Goal: Information Seeking & Learning: Find specific fact

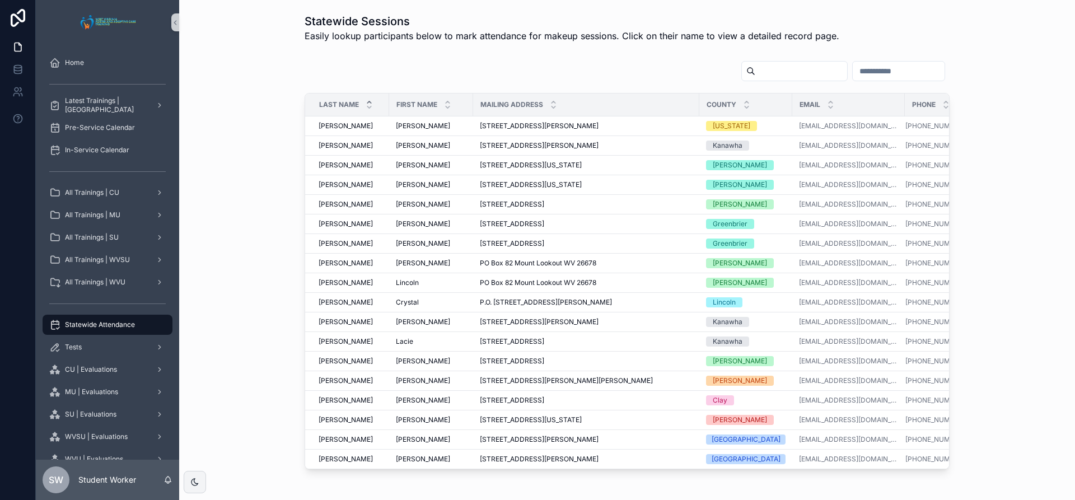
scroll to position [67, 0]
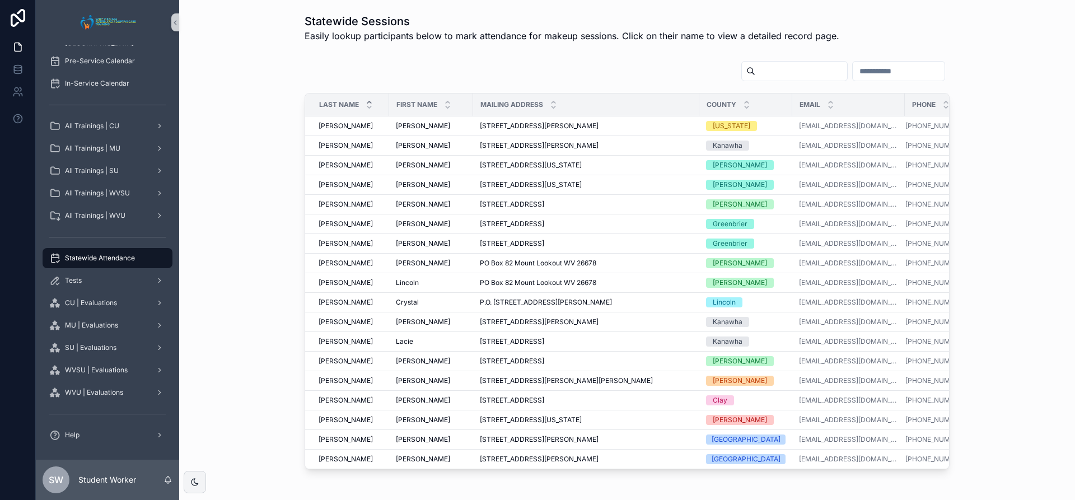
click at [755, 77] on input "scrollable content" at bounding box center [801, 71] width 92 height 16
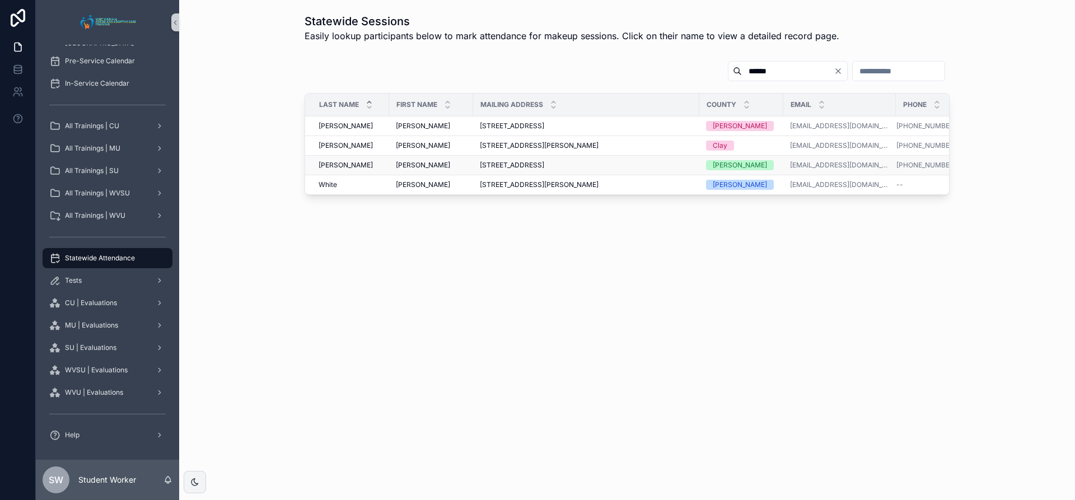
type input "*****"
click at [425, 163] on div "[PERSON_NAME] [PERSON_NAME]" at bounding box center [431, 165] width 71 height 9
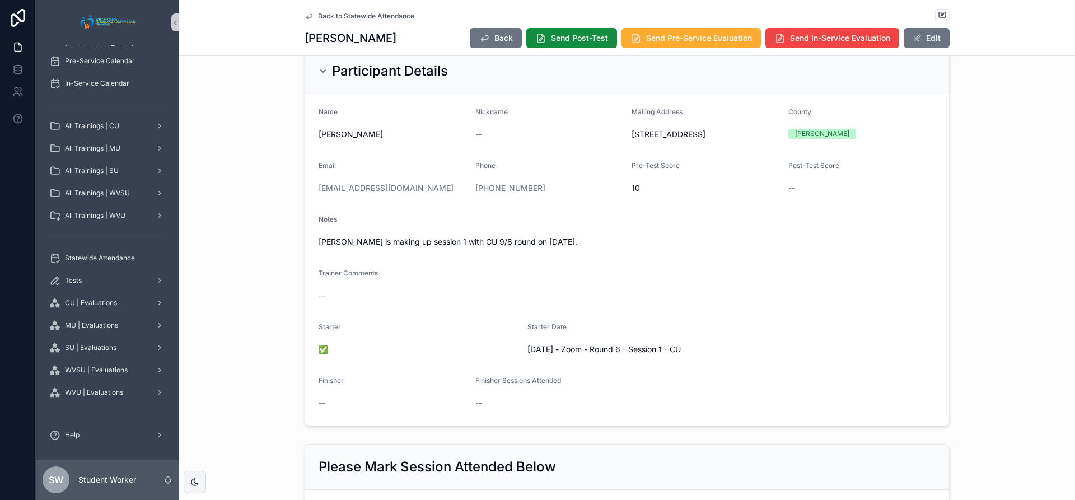
scroll to position [31, 0]
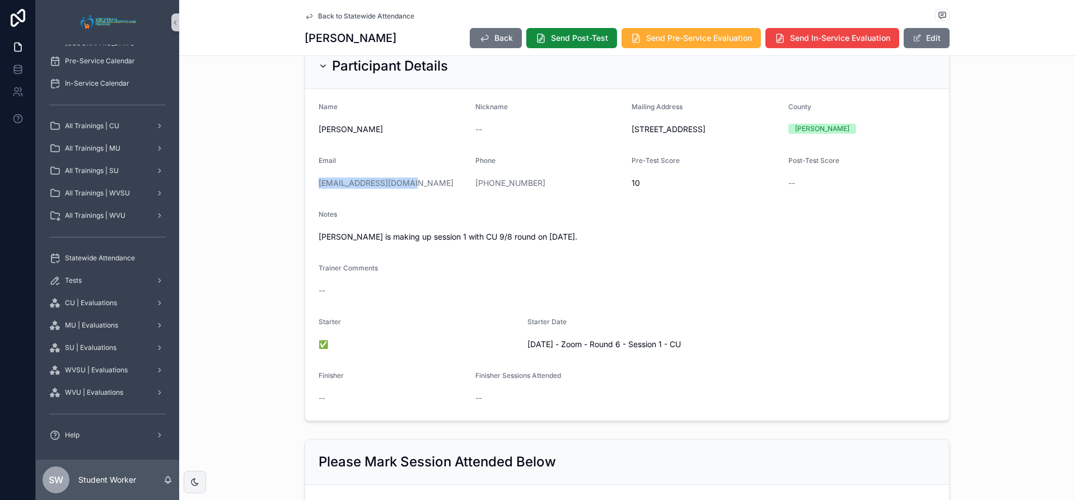
drag, startPoint x: 307, startPoint y: 194, endPoint x: 410, endPoint y: 200, distance: 103.8
click at [410, 200] on form "Name [PERSON_NAME] Nickname -- Mailing Address [STREET_ADDRESS] Nicholas Email …" at bounding box center [627, 254] width 644 height 331
copy link "[EMAIL_ADDRESS][DOMAIN_NAME]"
click at [318, 14] on span "Back to Statewide Attendance" at bounding box center [366, 16] width 96 height 9
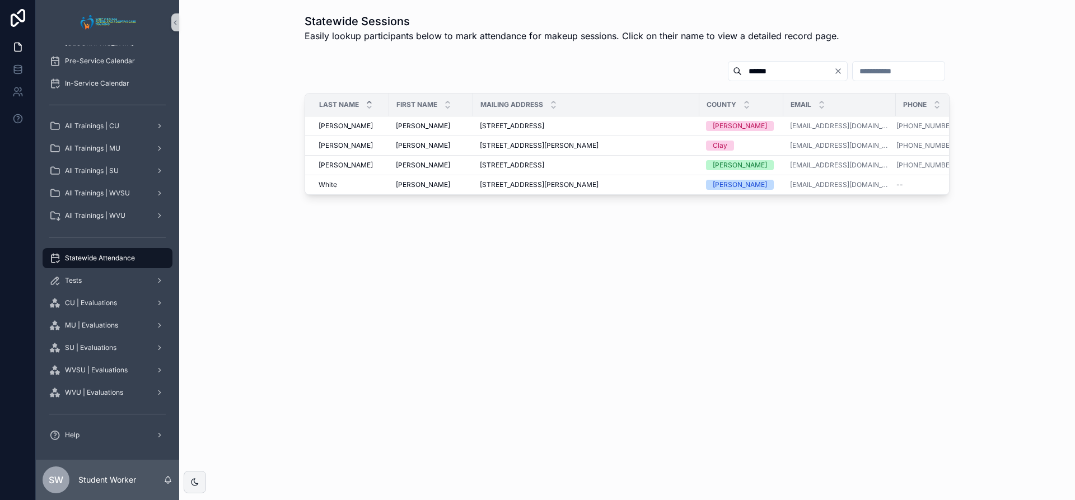
drag, startPoint x: 804, startPoint y: 60, endPoint x: 812, endPoint y: 68, distance: 11.1
click at [804, 60] on div "***** Last Name First Name Mailing Address County Email Phone [PERSON_NAME] [PE…" at bounding box center [627, 127] width 878 height 143
click at [834, 68] on icon "Clear" at bounding box center [838, 71] width 9 height 9
